Goal: Navigation & Orientation: Find specific page/section

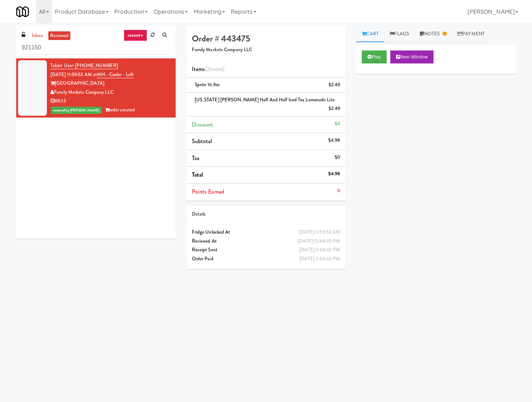
click at [44, 94] on div at bounding box center [32, 88] width 29 height 56
